Goal: Use online tool/utility: Utilize a website feature to perform a specific function

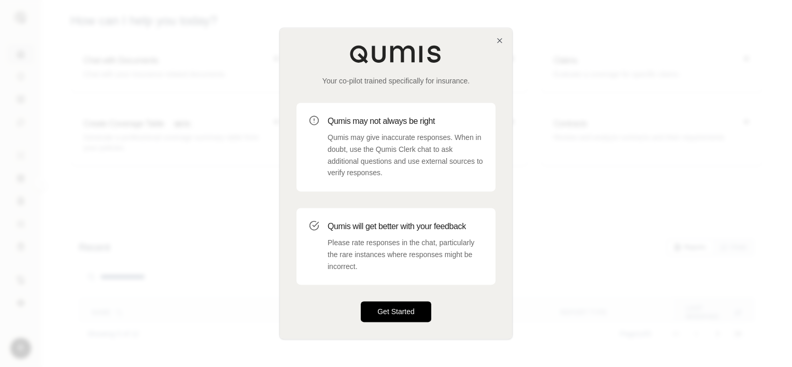
click at [386, 319] on button "Get Started" at bounding box center [396, 312] width 70 height 21
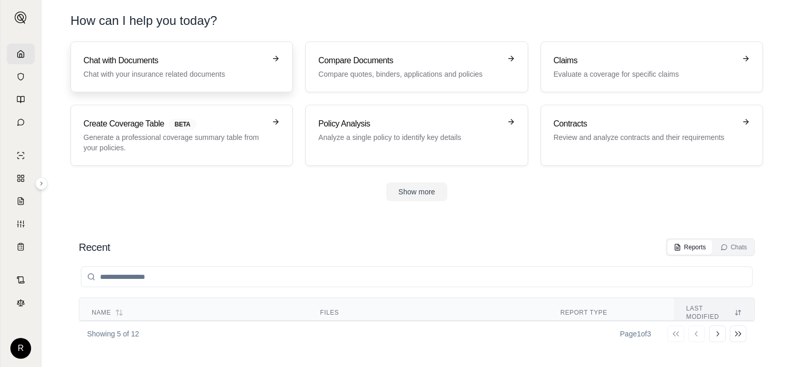
click at [219, 73] on p "Chat with your insurance related documents" at bounding box center [174, 74] width 182 height 10
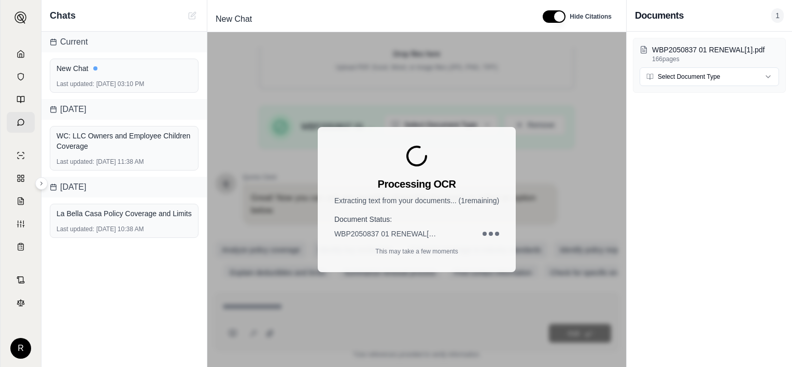
scroll to position [191, 0]
click at [723, 79] on html "R Chats Current New Chat Last updated: [DATE] 03:10 PM [DATE] WC: LLC Owners an…" at bounding box center [396, 183] width 792 height 367
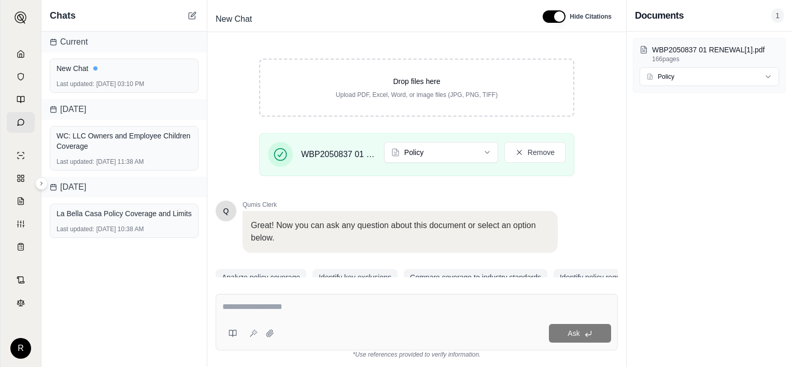
scroll to position [211, 0]
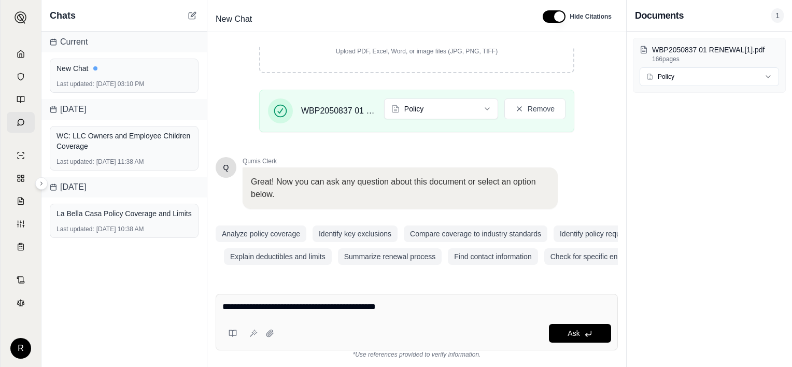
type textarea "**********"
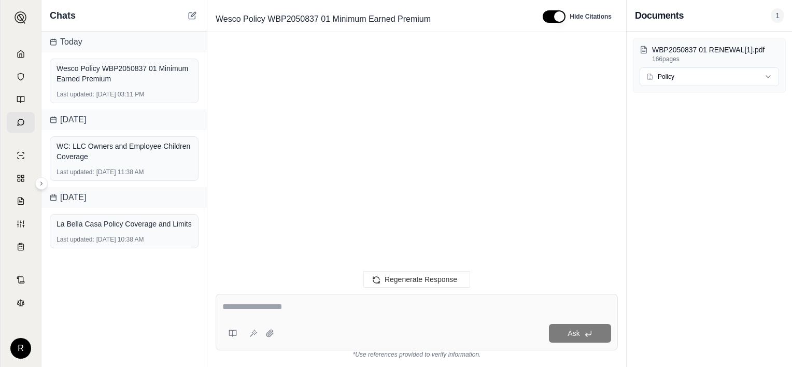
scroll to position [2597, 0]
